Goal: Information Seeking & Learning: Learn about a topic

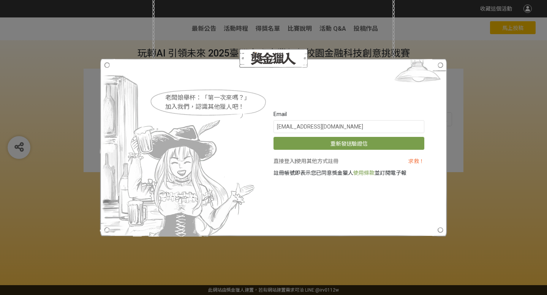
click at [449, 28] on div "老闆娘舉杯：「第一次來嗎？」 加入我們，認識其他獵人吧！ Email [EMAIL_ADDRESS][DOMAIN_NAME] 重新發送驗證信 直接登入 | …" at bounding box center [273, 147] width 547 height 295
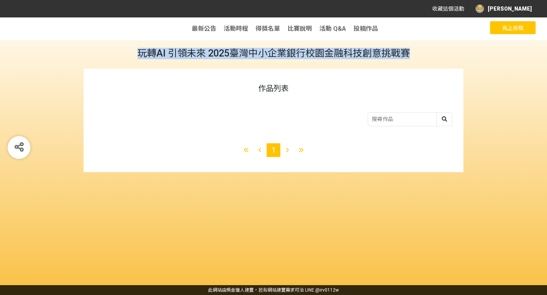
drag, startPoint x: 138, startPoint y: 53, endPoint x: 408, endPoint y: 52, distance: 269.5
click at [408, 52] on span "玩轉AI 引領未來 2025臺灣中小企業銀行校園金融科技創意挑戰賽" at bounding box center [273, 53] width 272 height 11
copy span "玩轉AI 引領未來 2025臺灣中小企業銀行校園金融科技創意挑戰賽"
click at [211, 30] on span "最新公告" at bounding box center [204, 28] width 24 height 7
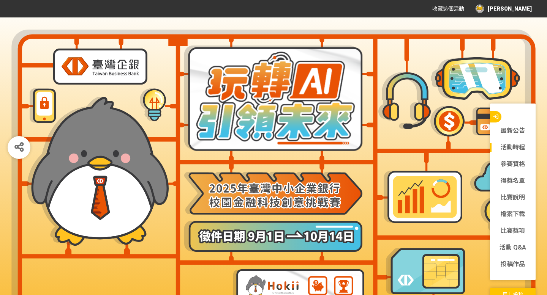
click at [518, 147] on link "活動時程" at bounding box center [513, 147] width 46 height 9
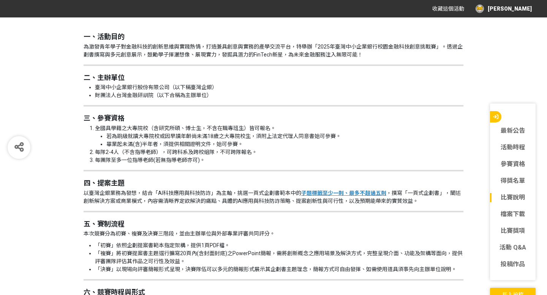
scroll to position [730, 0]
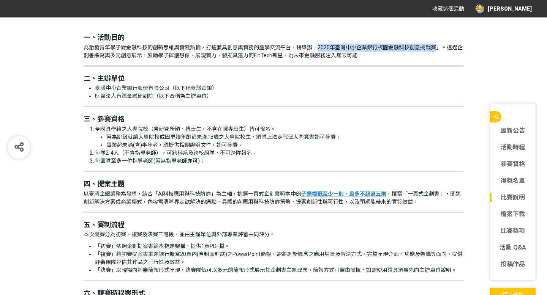
drag, startPoint x: 318, startPoint y: 47, endPoint x: 433, endPoint y: 45, distance: 115.0
click at [433, 45] on p "為激發青年學子對金融科技的創新思維與實踐熱情，打造兼具創意與實務的產學交流平台，特舉辦「2025年臺灣中小企業銀行校園金融科技創意挑戰賽」。透過企劃書撰寫與多…" at bounding box center [273, 52] width 380 height 16
copy p "2025年臺灣中小企業銀行校園金融科技創意挑戰賽"
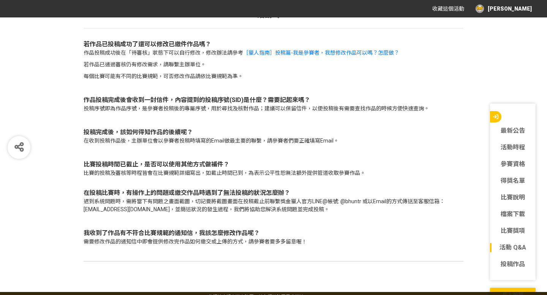
scroll to position [2568, 0]
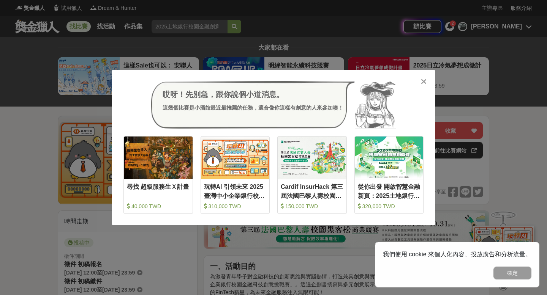
click at [422, 82] on icon at bounding box center [424, 82] width 6 height 8
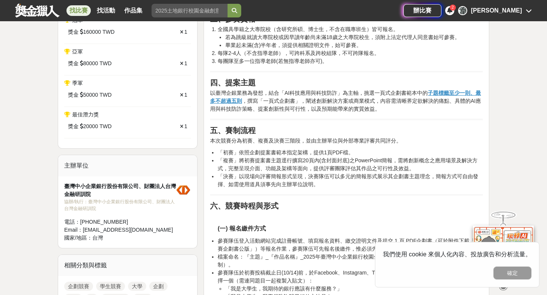
scroll to position [329, 0]
